Goal: Download file/media

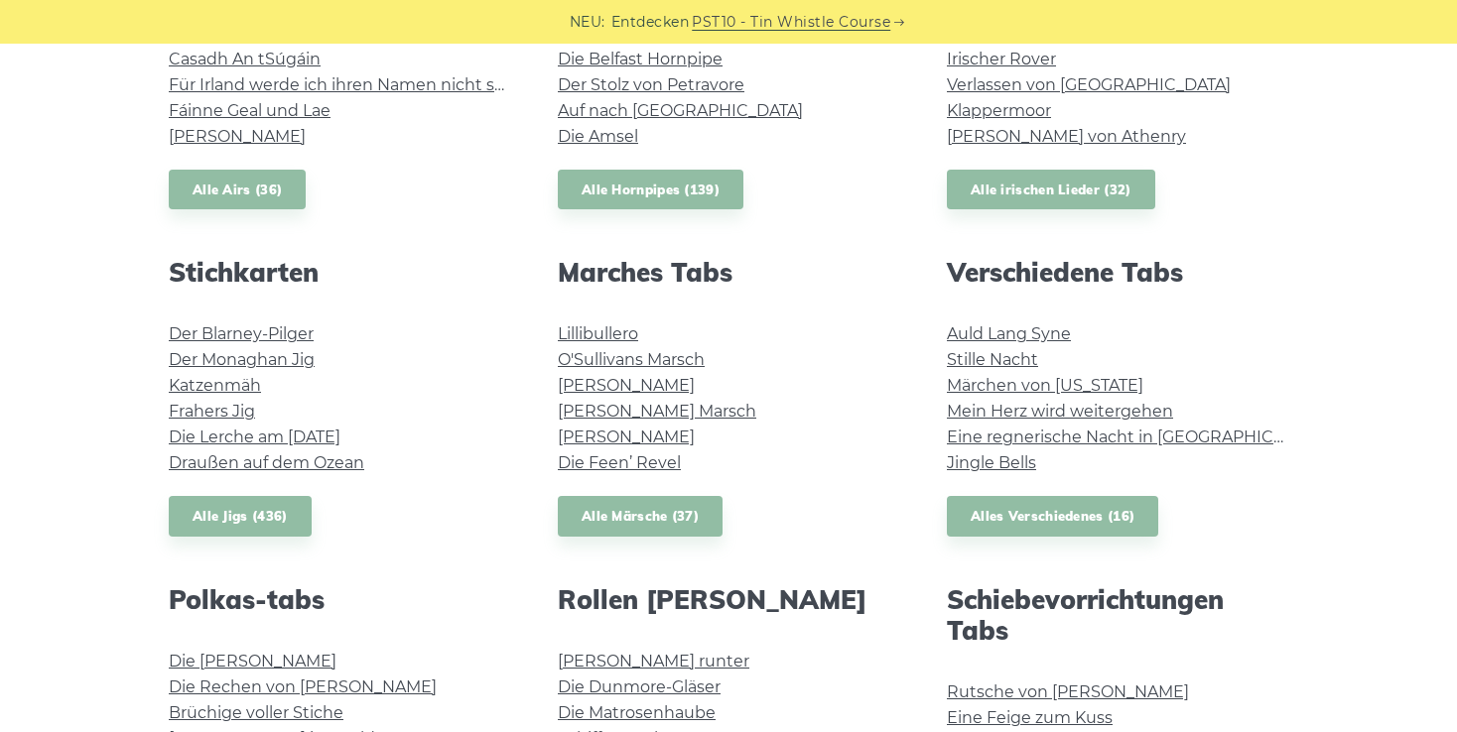
scroll to position [993, 0]
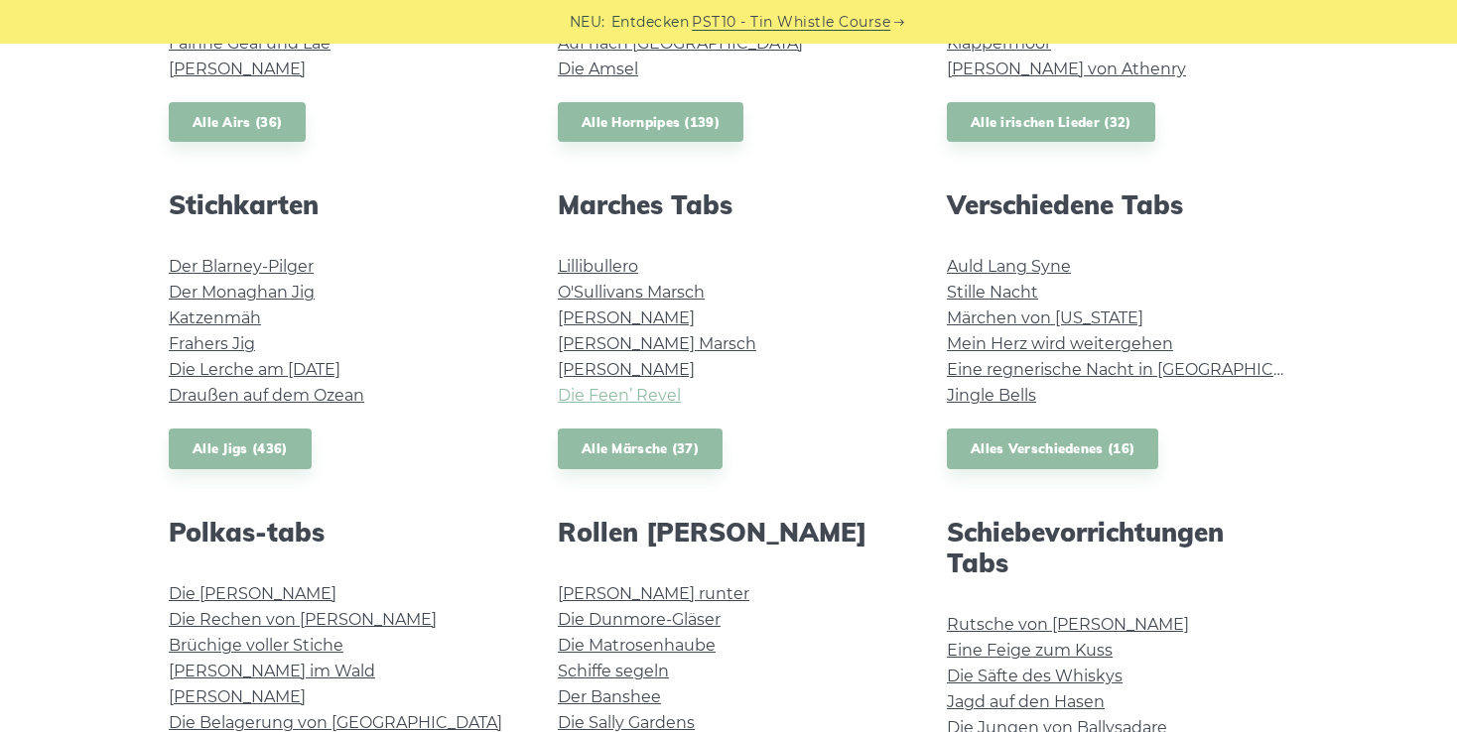
click at [611, 401] on link "Die Feen’ Revel" at bounding box center [619, 395] width 123 height 19
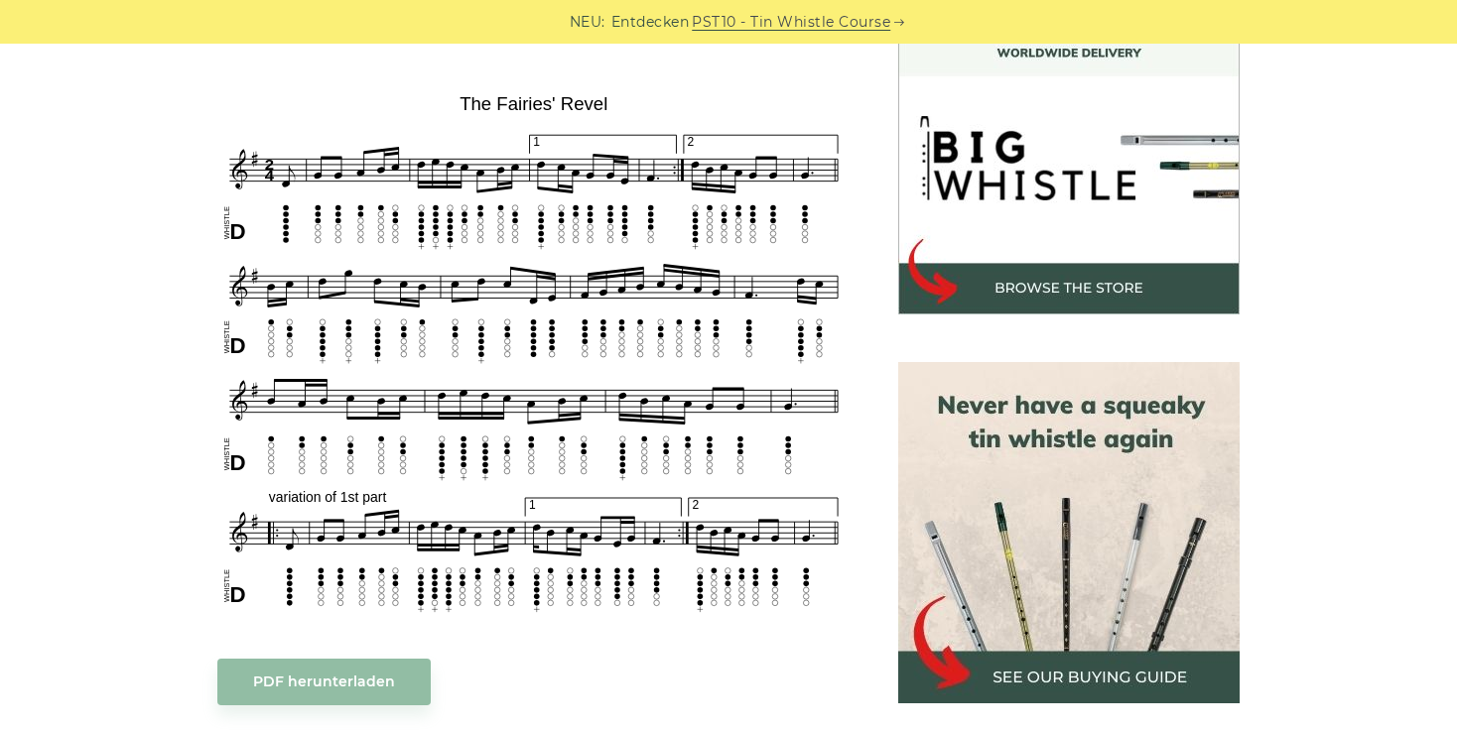
scroll to position [695, 0]
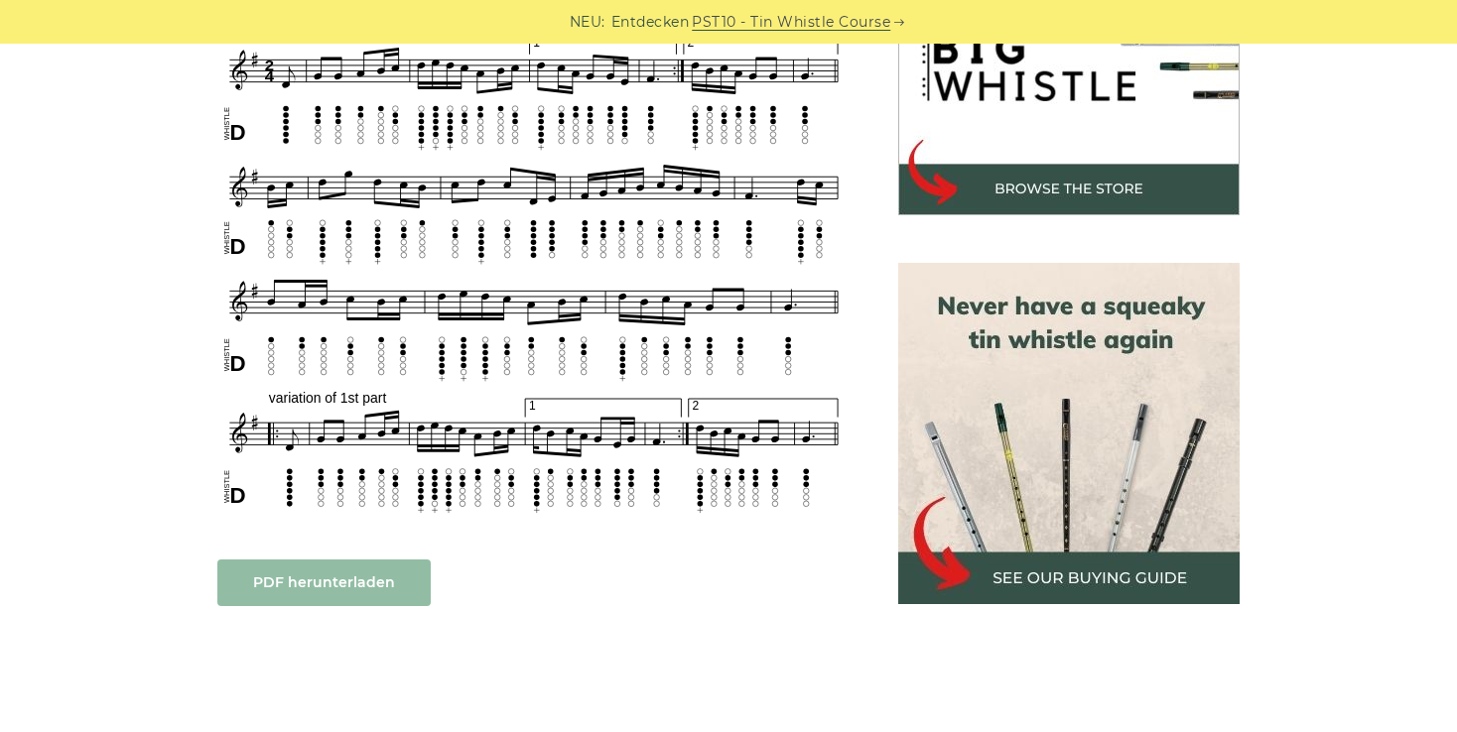
click at [378, 583] on link "PDF herunterladen" at bounding box center [323, 583] width 213 height 47
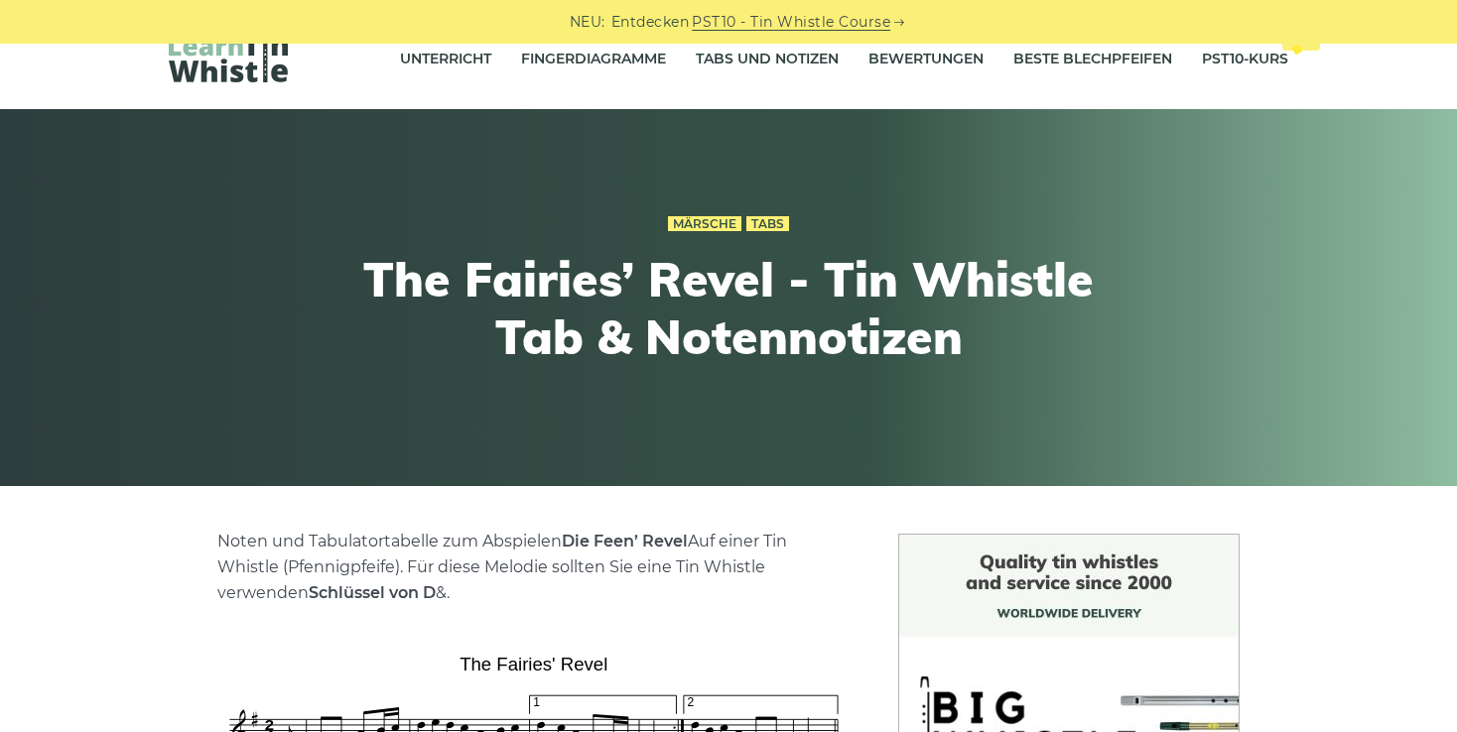
scroll to position [0, 0]
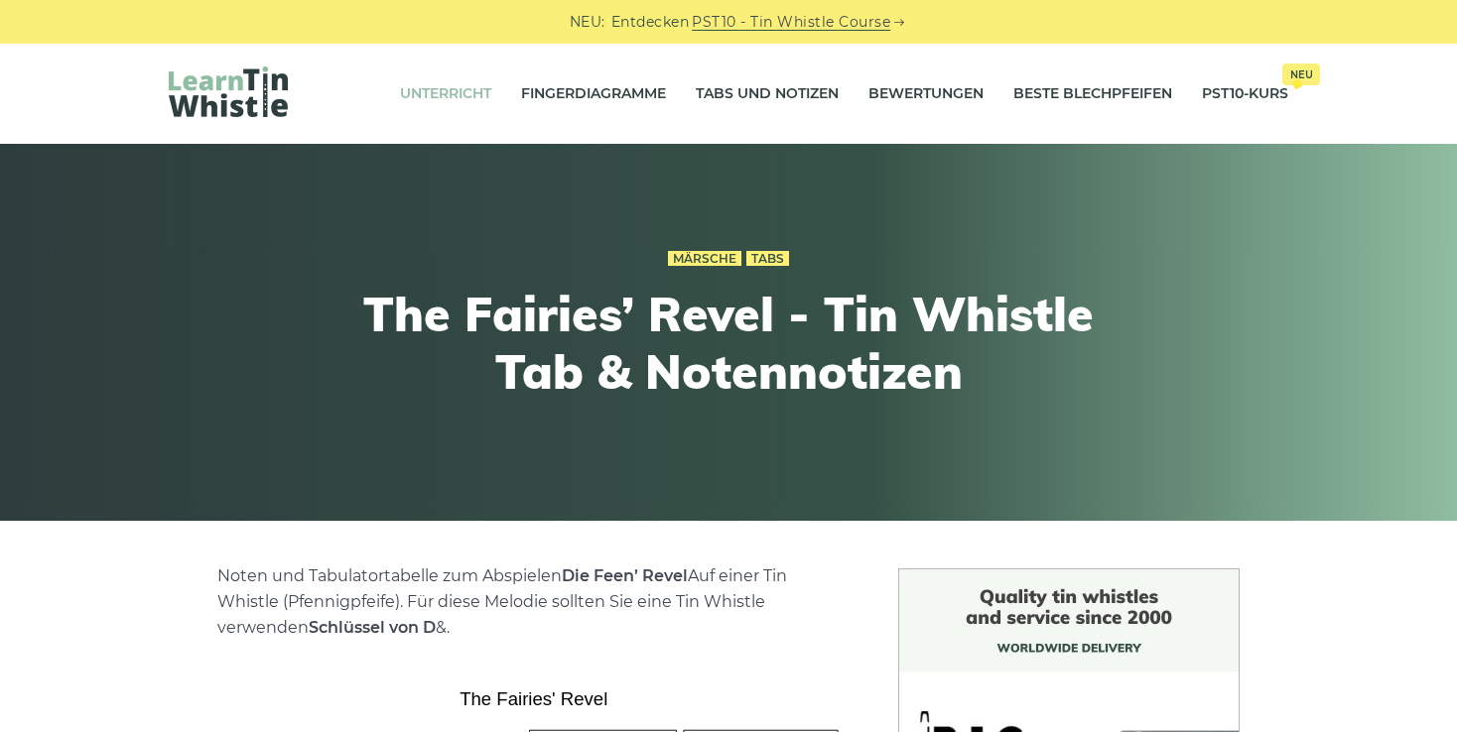
click at [448, 92] on link "Unterricht" at bounding box center [445, 94] width 91 height 50
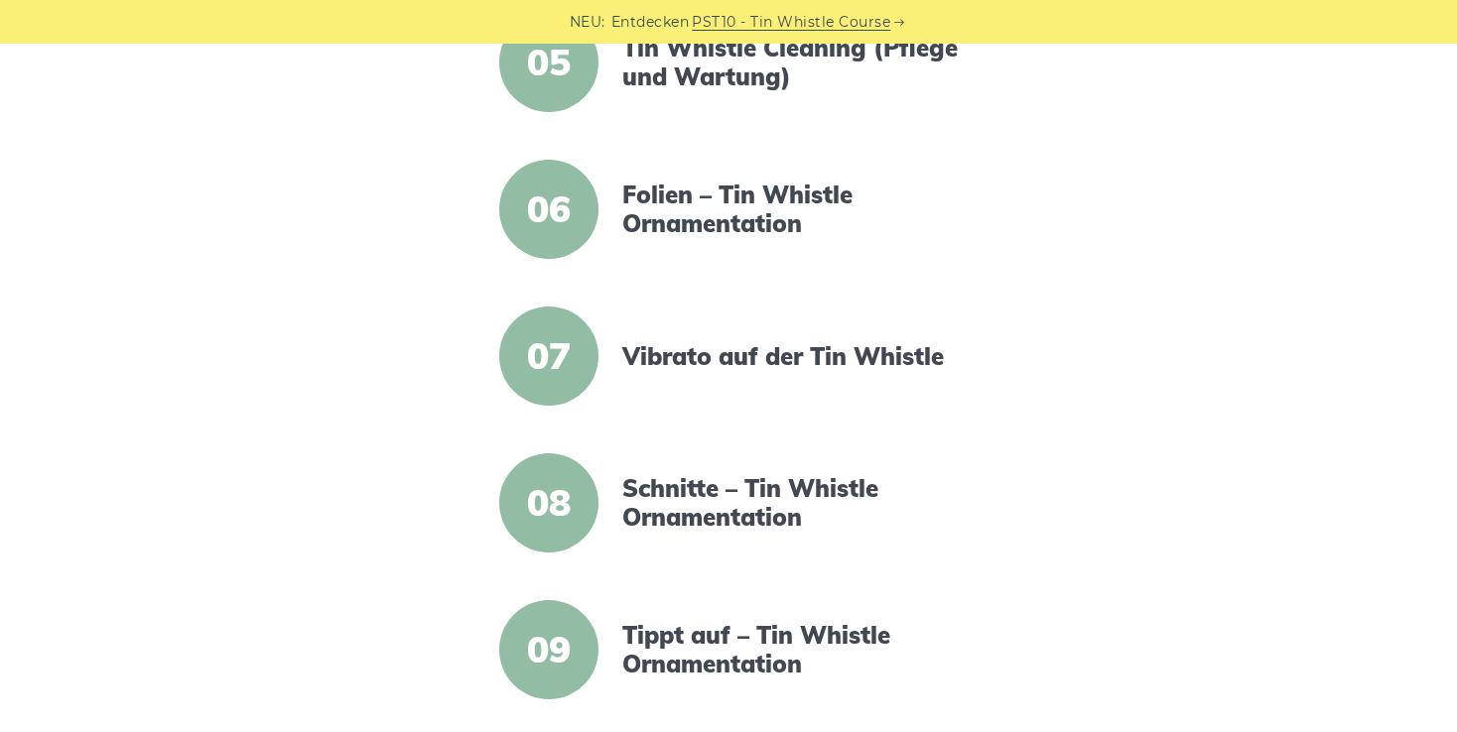
scroll to position [1178, 0]
